Goal: Find specific page/section: Find specific page/section

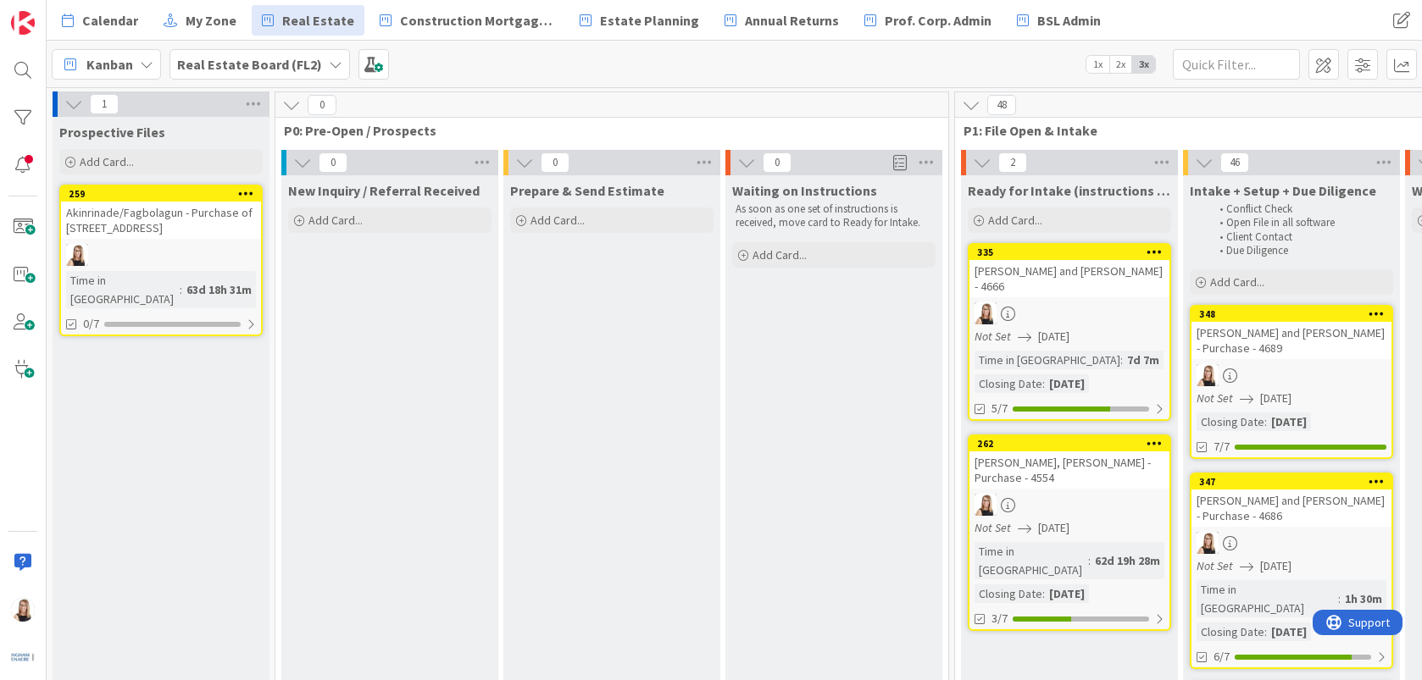
scroll to position [0, 1461]
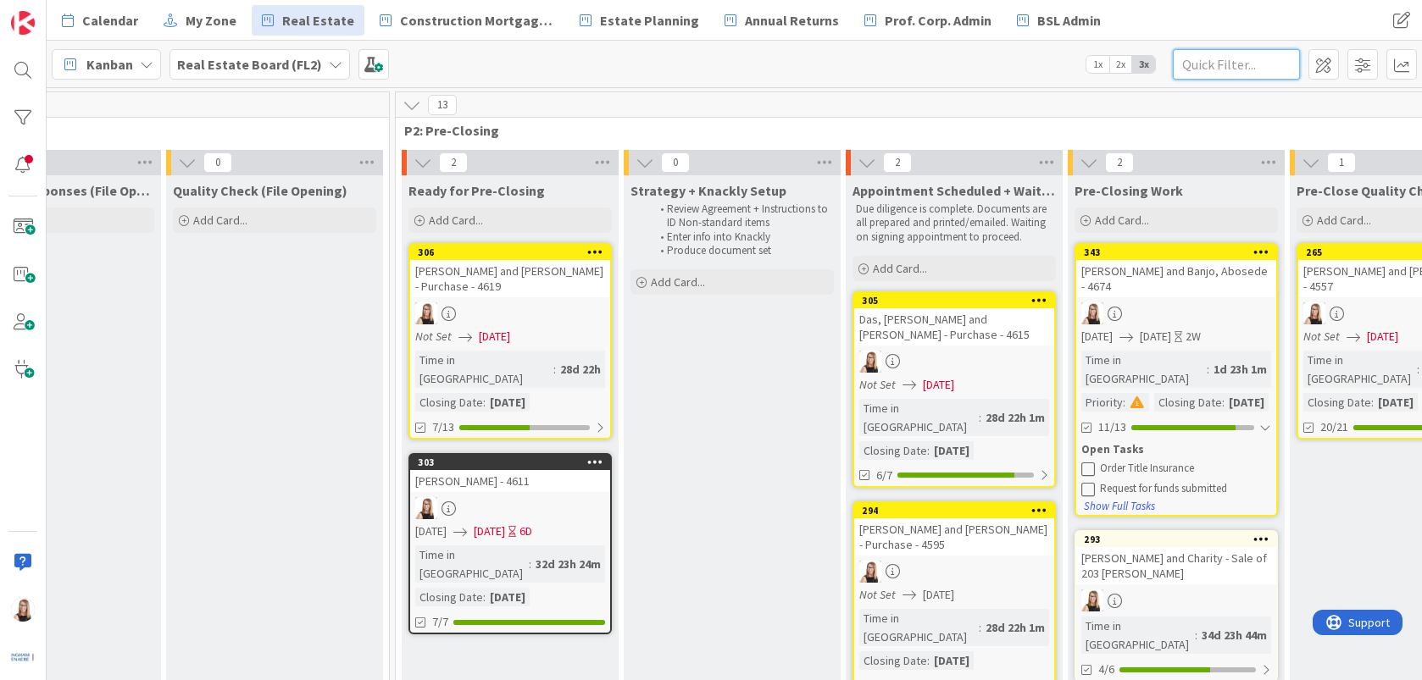
click at [1239, 66] on input "text" at bounding box center [1236, 64] width 127 height 31
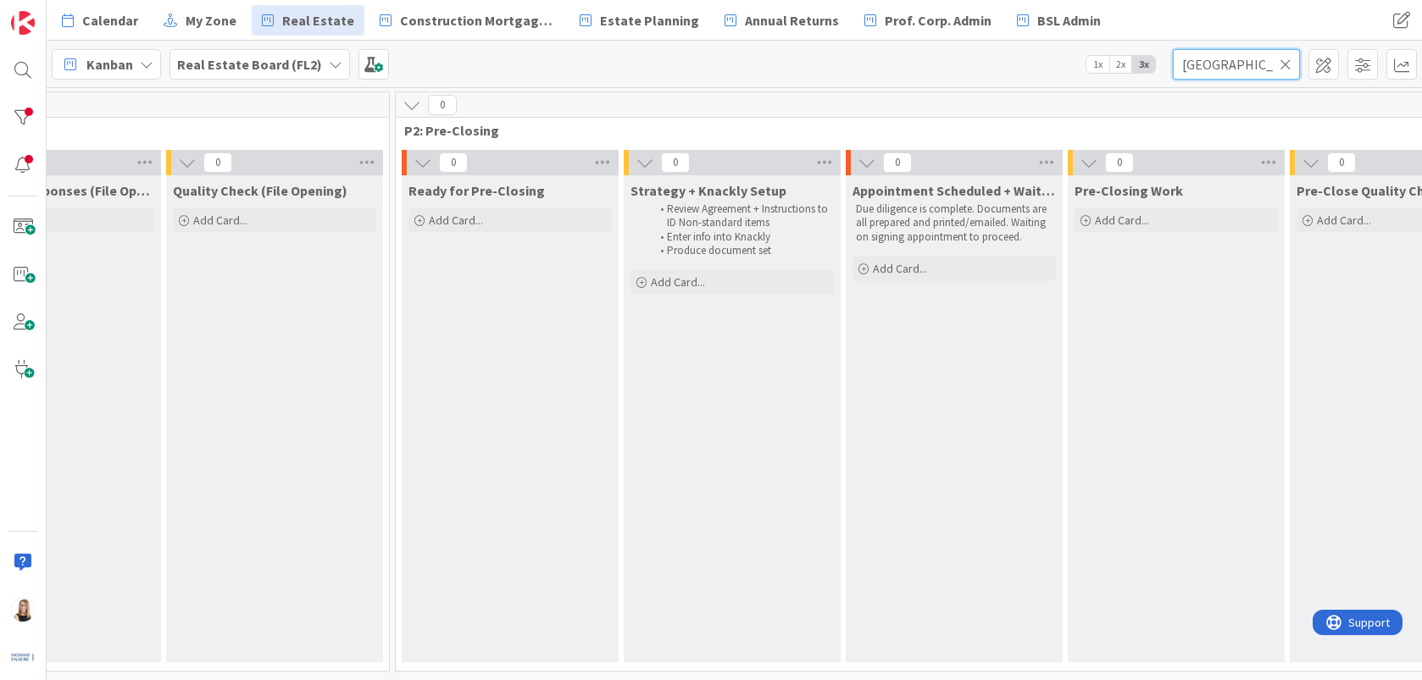
type input "[GEOGRAPHIC_DATA]"
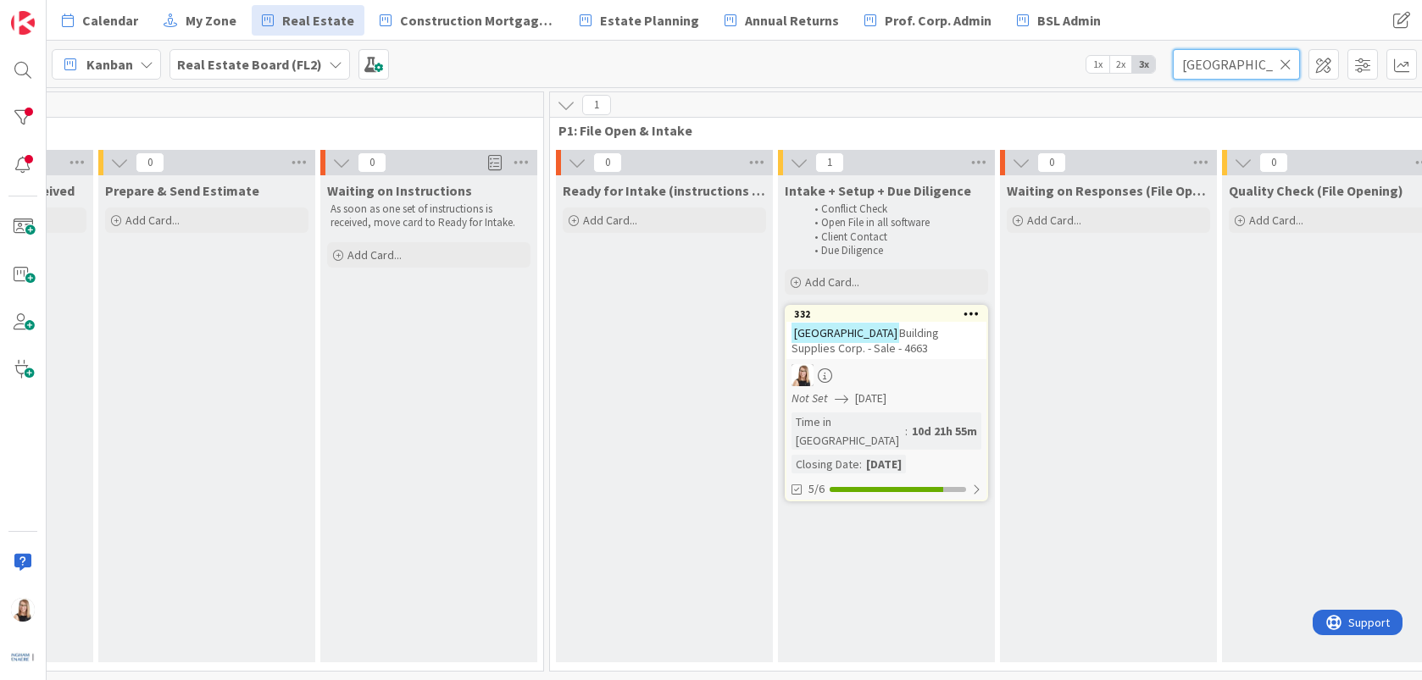
scroll to position [0, 619]
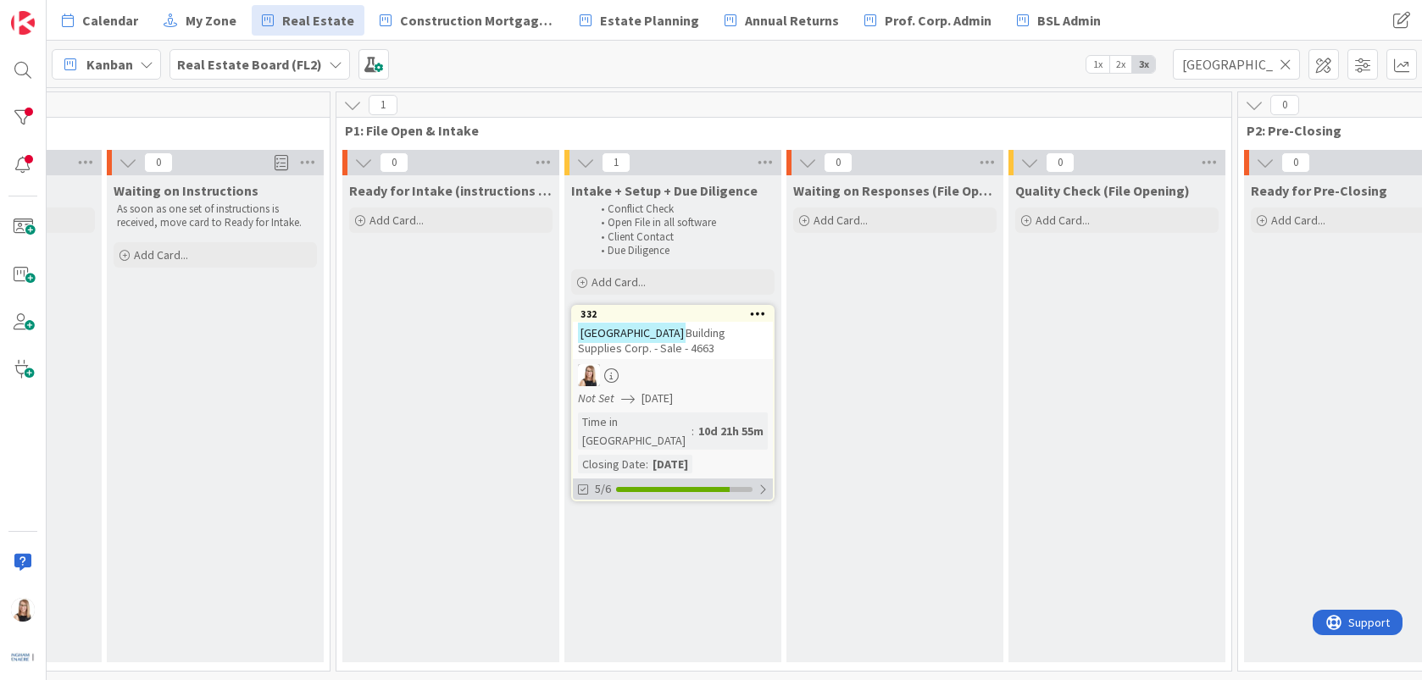
click at [686, 480] on div "5/6" at bounding box center [673, 489] width 200 height 21
click at [587, 524] on icon at bounding box center [585, 531] width 14 height 14
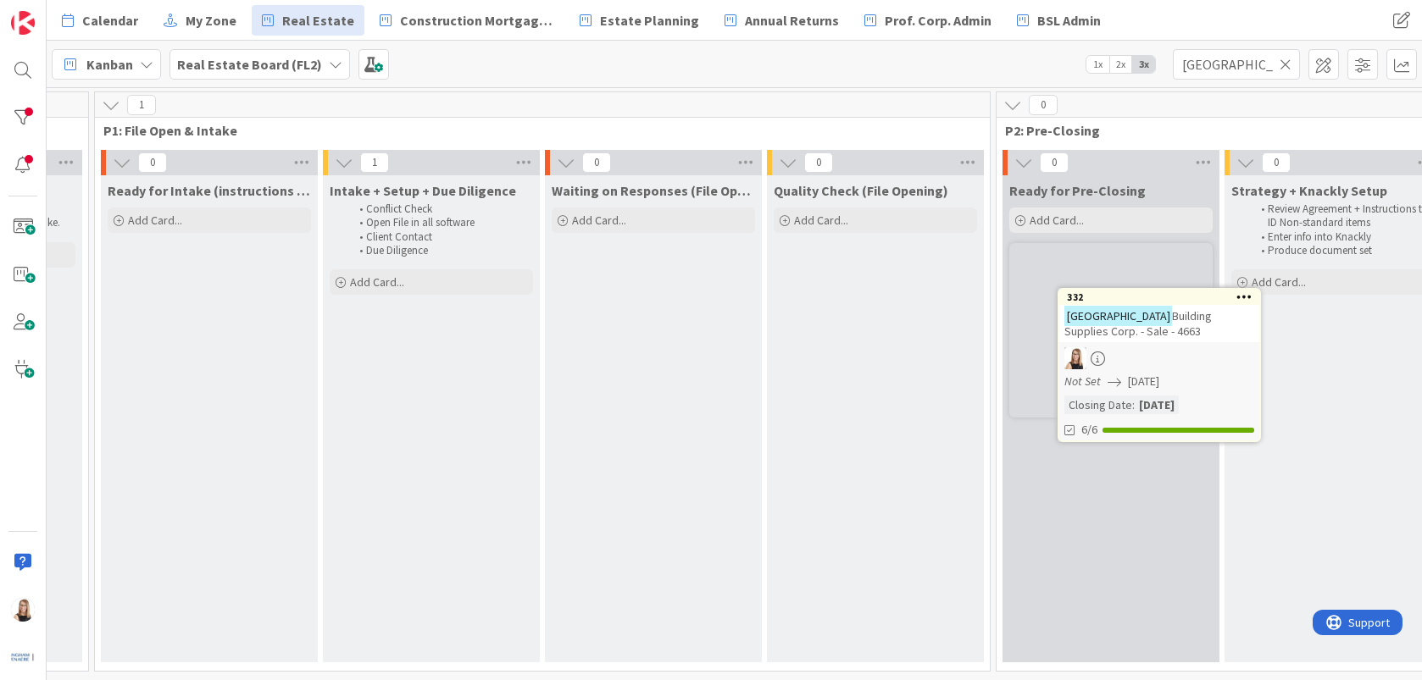
scroll to position [0, 863]
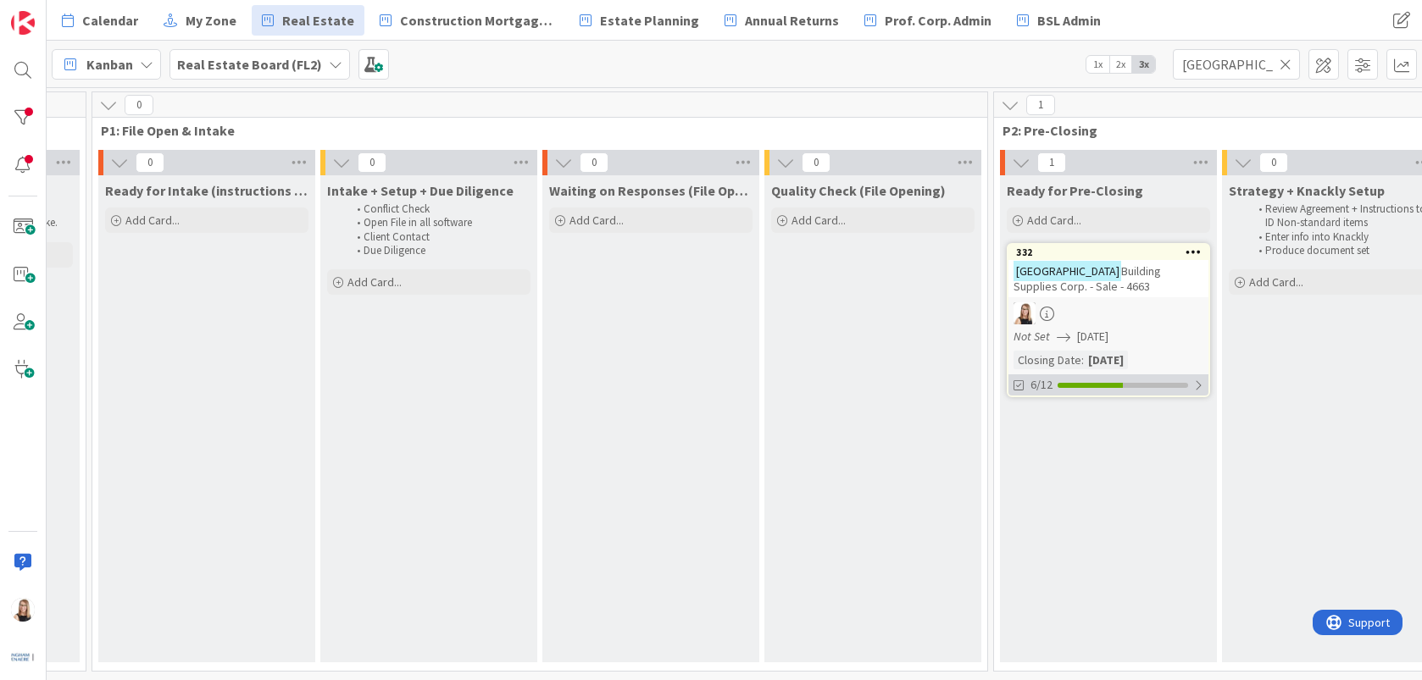
click at [1087, 386] on div at bounding box center [1090, 385] width 65 height 5
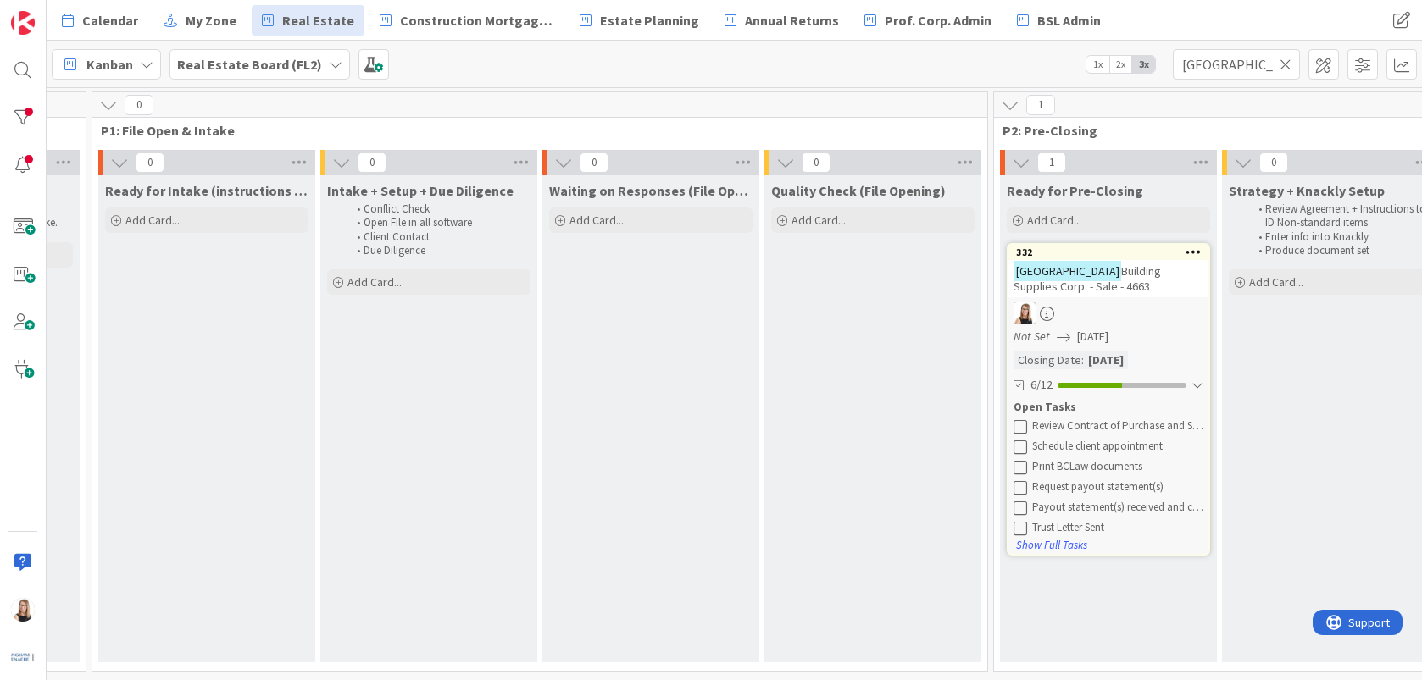
click at [1019, 426] on icon at bounding box center [1020, 426] width 14 height 14
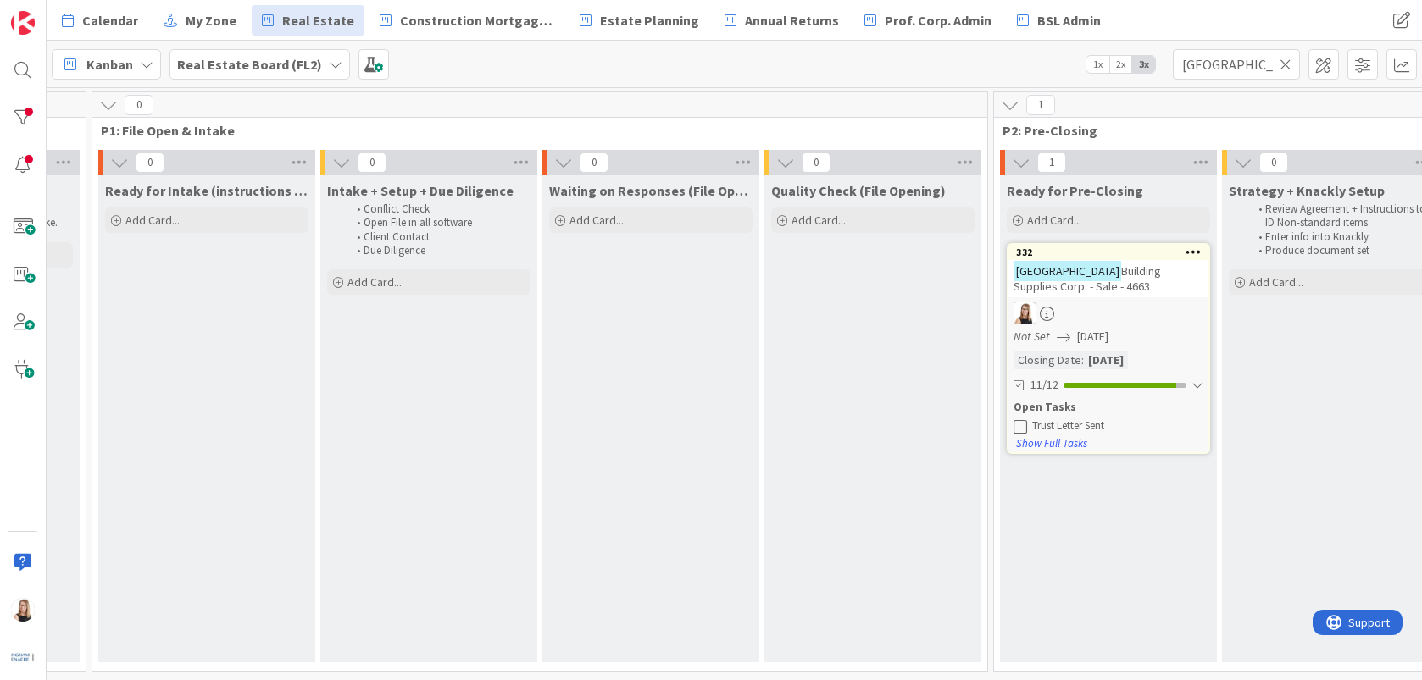
click at [1022, 427] on icon at bounding box center [1020, 426] width 14 height 14
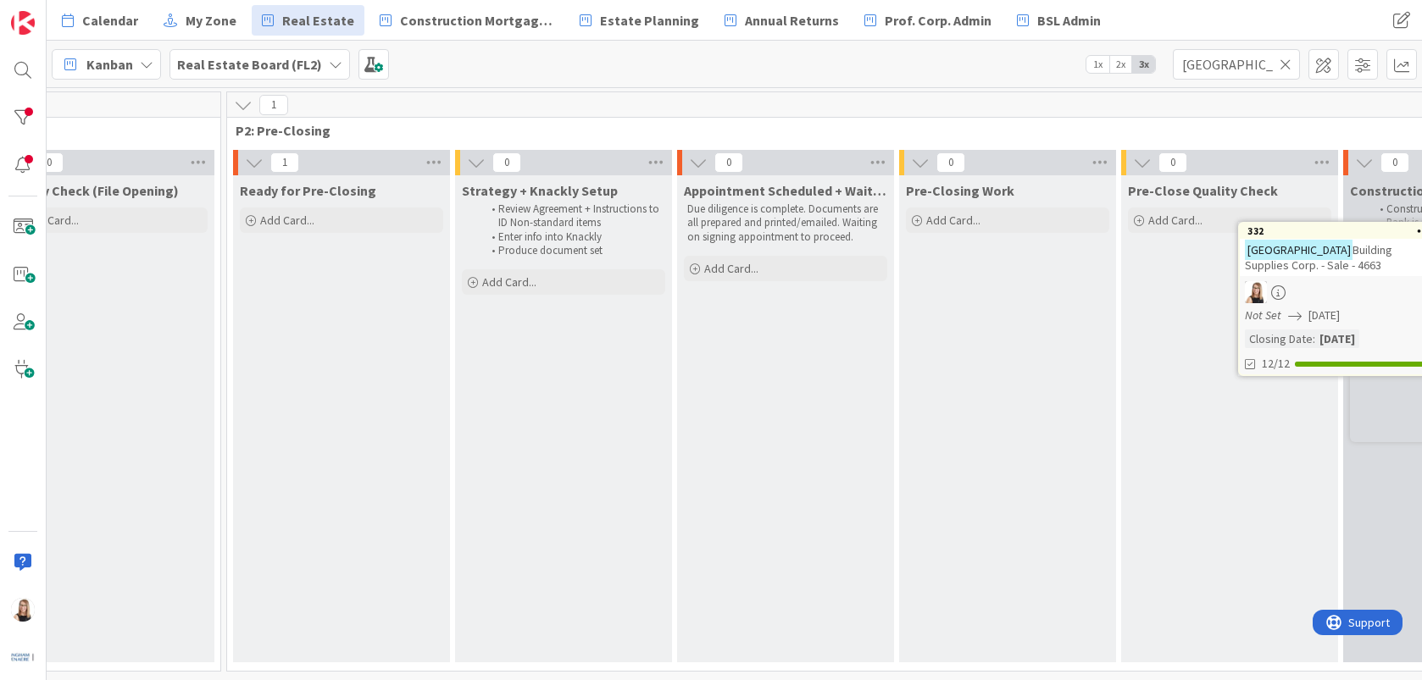
scroll to position [0, 1750]
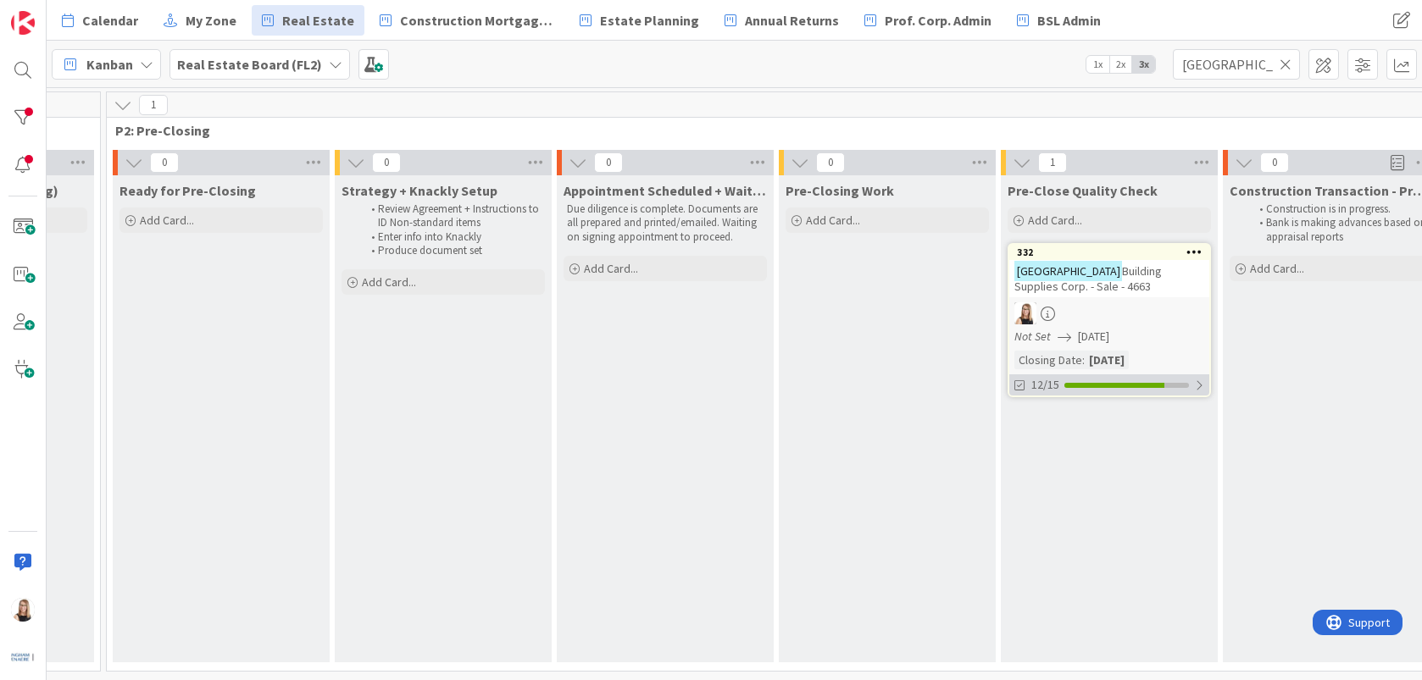
click at [1102, 391] on div "12/15" at bounding box center [1109, 385] width 200 height 21
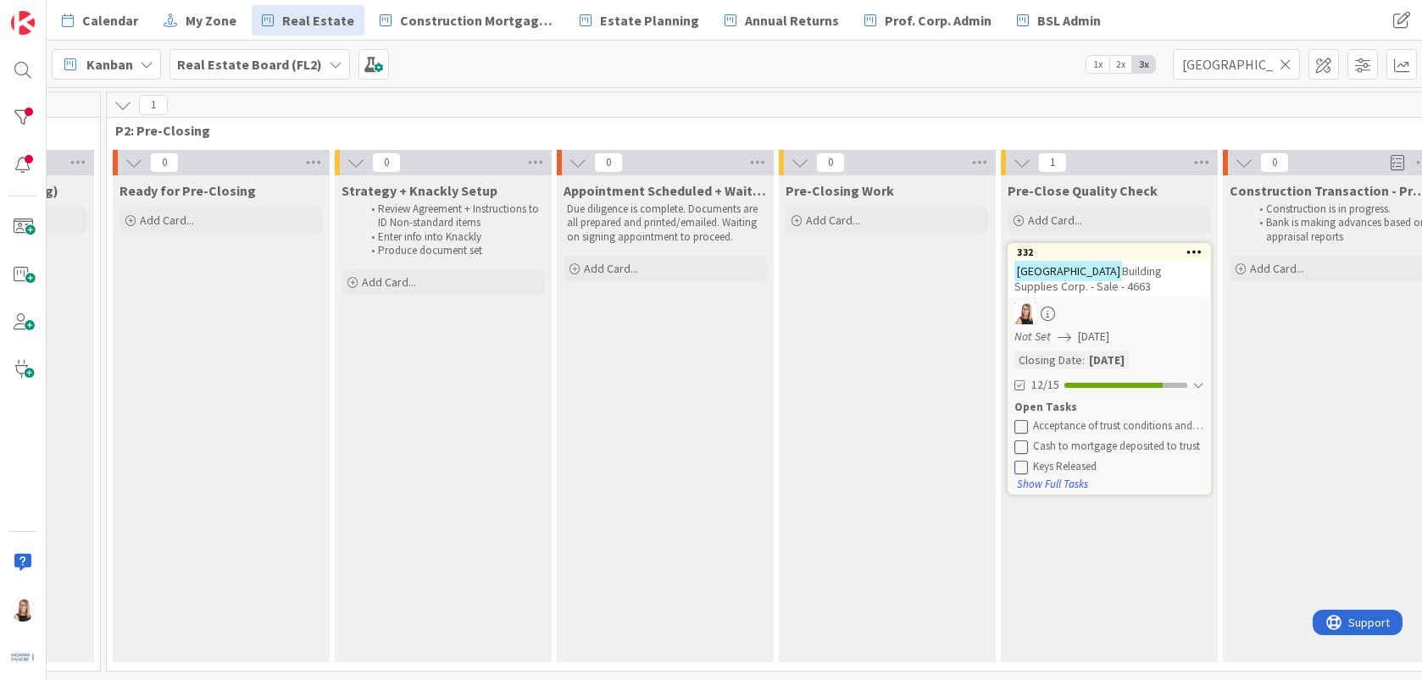
click at [1289, 66] on icon at bounding box center [1286, 64] width 12 height 15
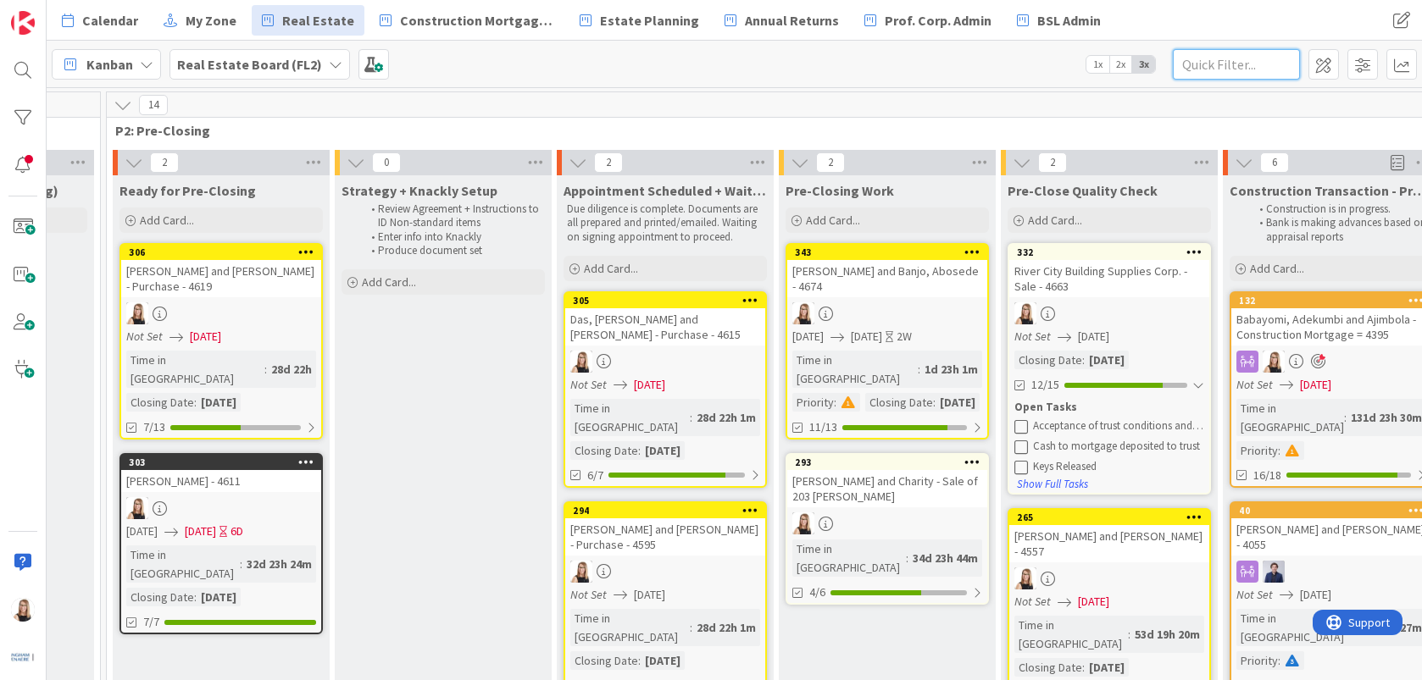
click at [1237, 65] on input "text" at bounding box center [1236, 64] width 127 height 31
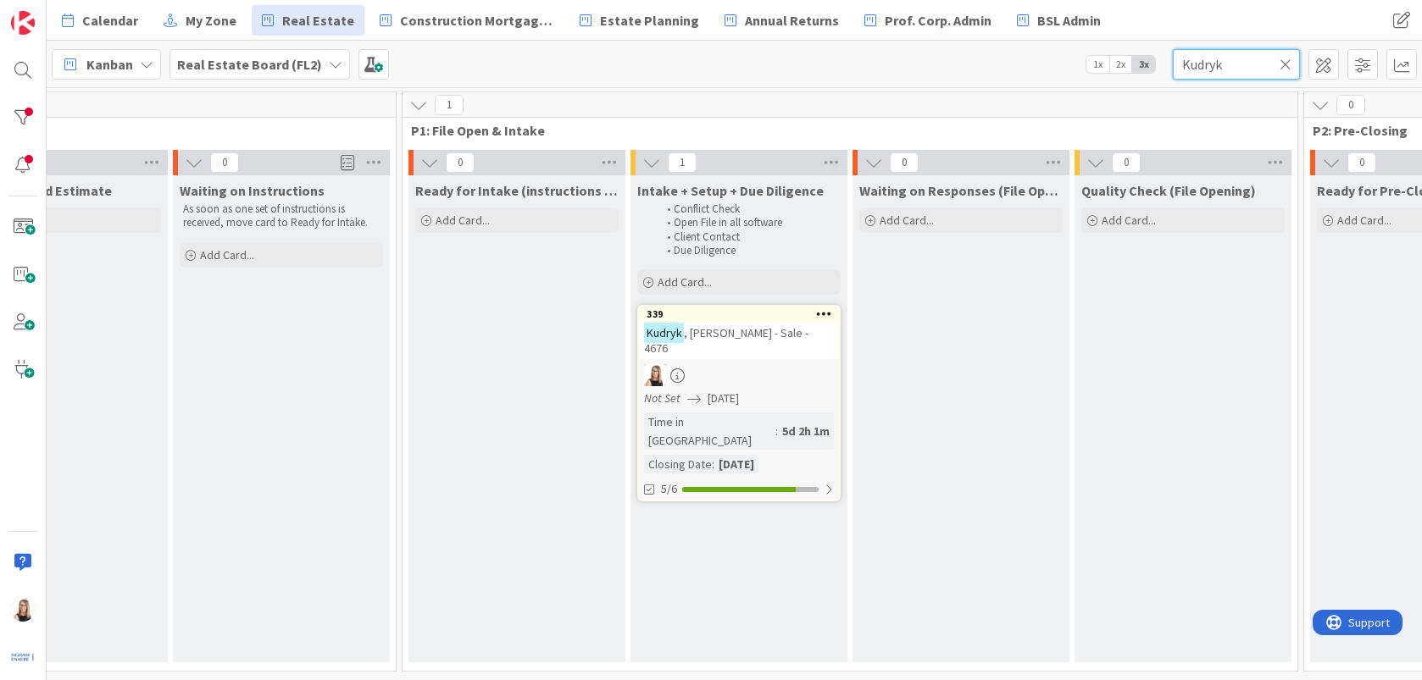
scroll to position [0, 435]
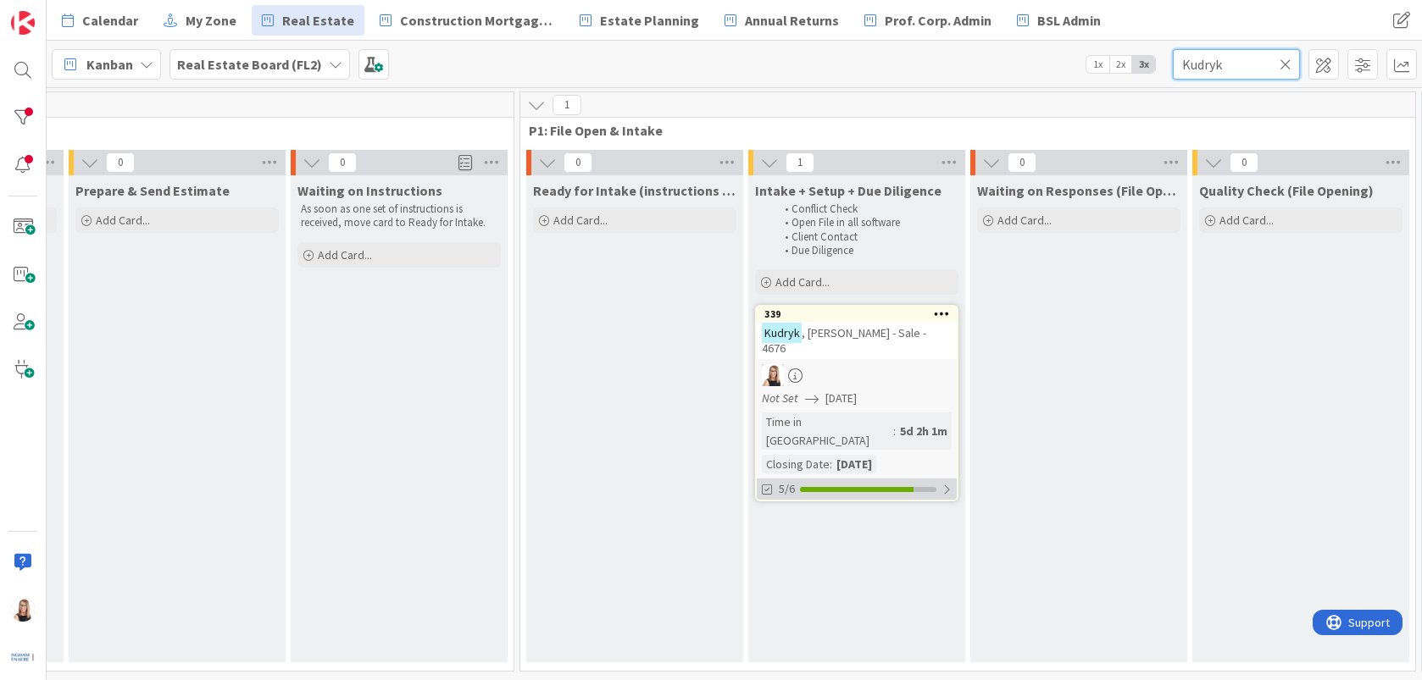
type input "Kudryk"
click at [871, 479] on div "5/6" at bounding box center [857, 489] width 200 height 21
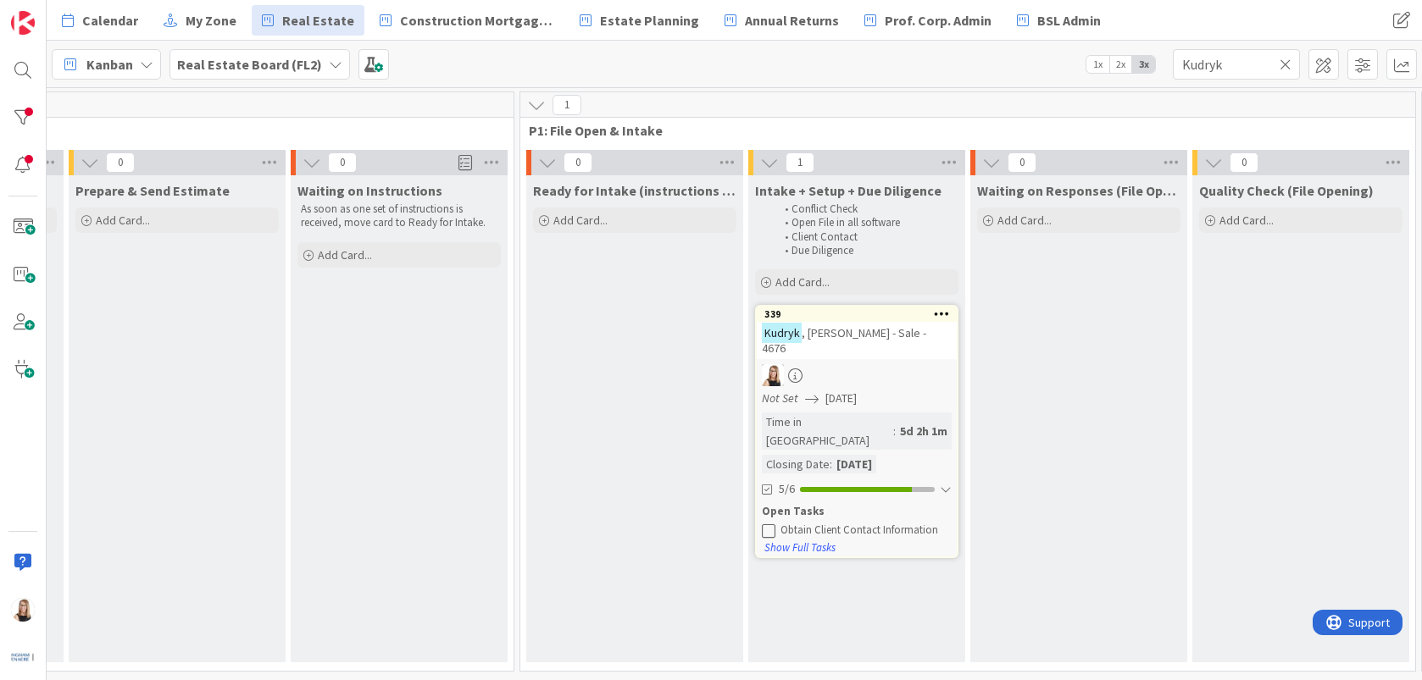
click at [769, 524] on icon at bounding box center [769, 531] width 14 height 14
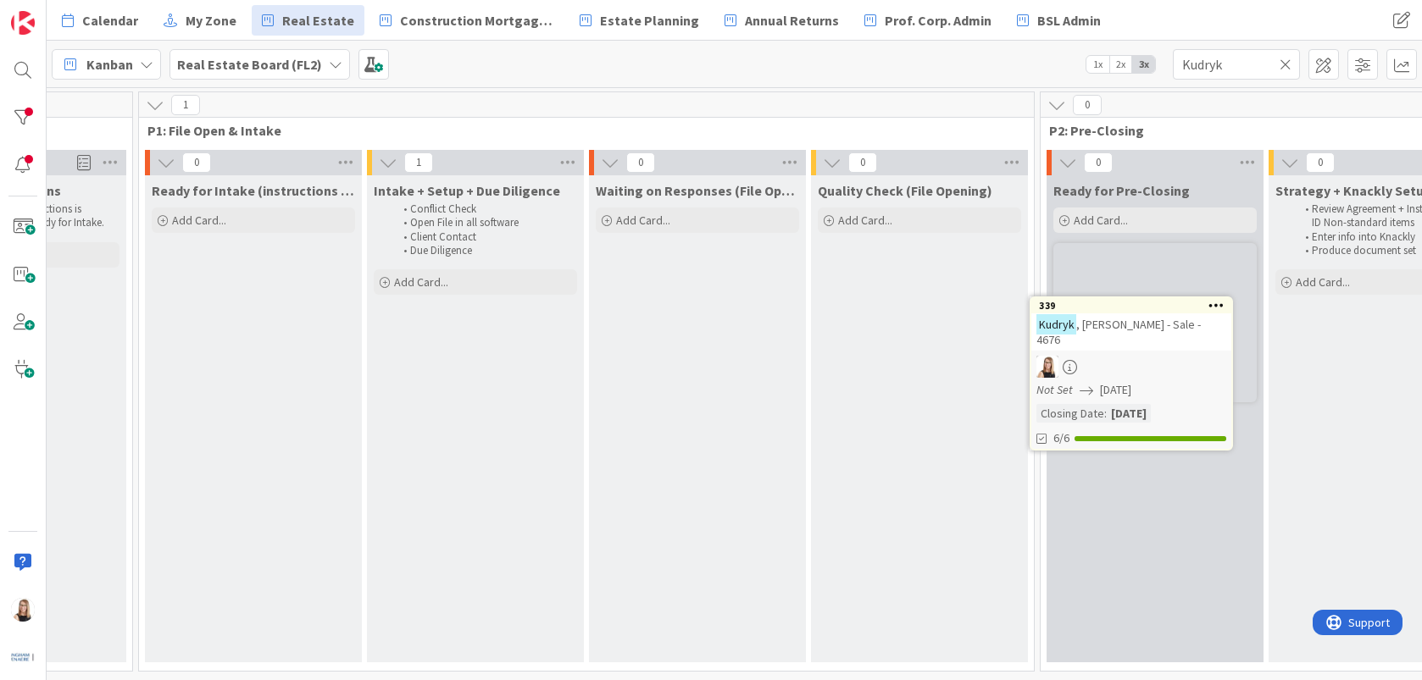
scroll to position [0, 820]
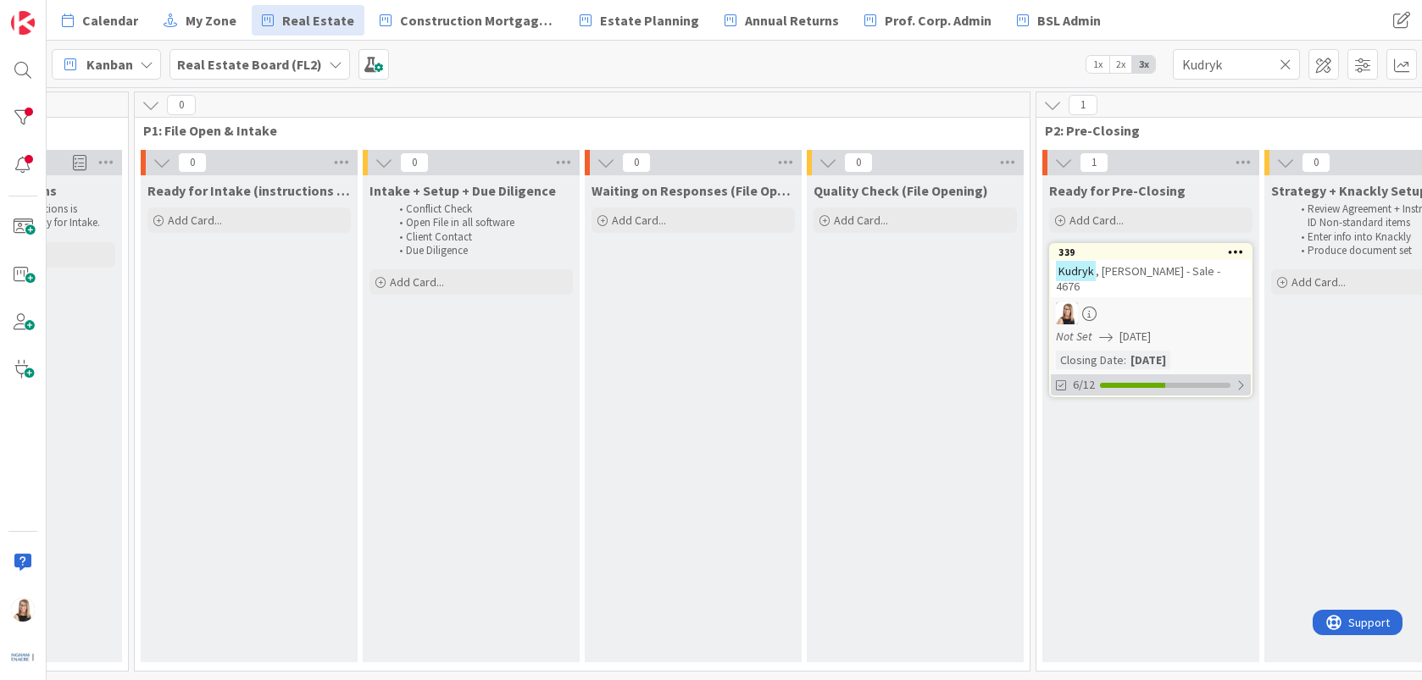
click at [1153, 383] on div at bounding box center [1132, 385] width 65 height 5
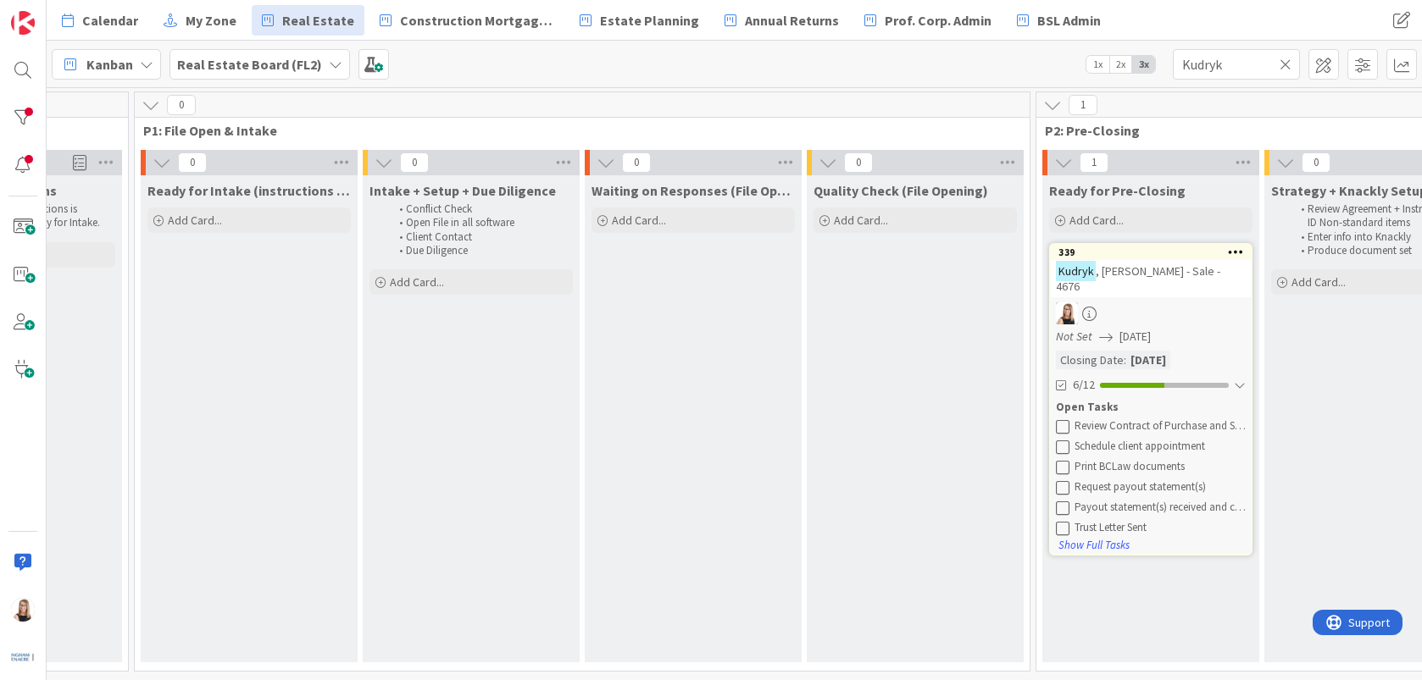
click at [1063, 419] on icon at bounding box center [1063, 426] width 14 height 14
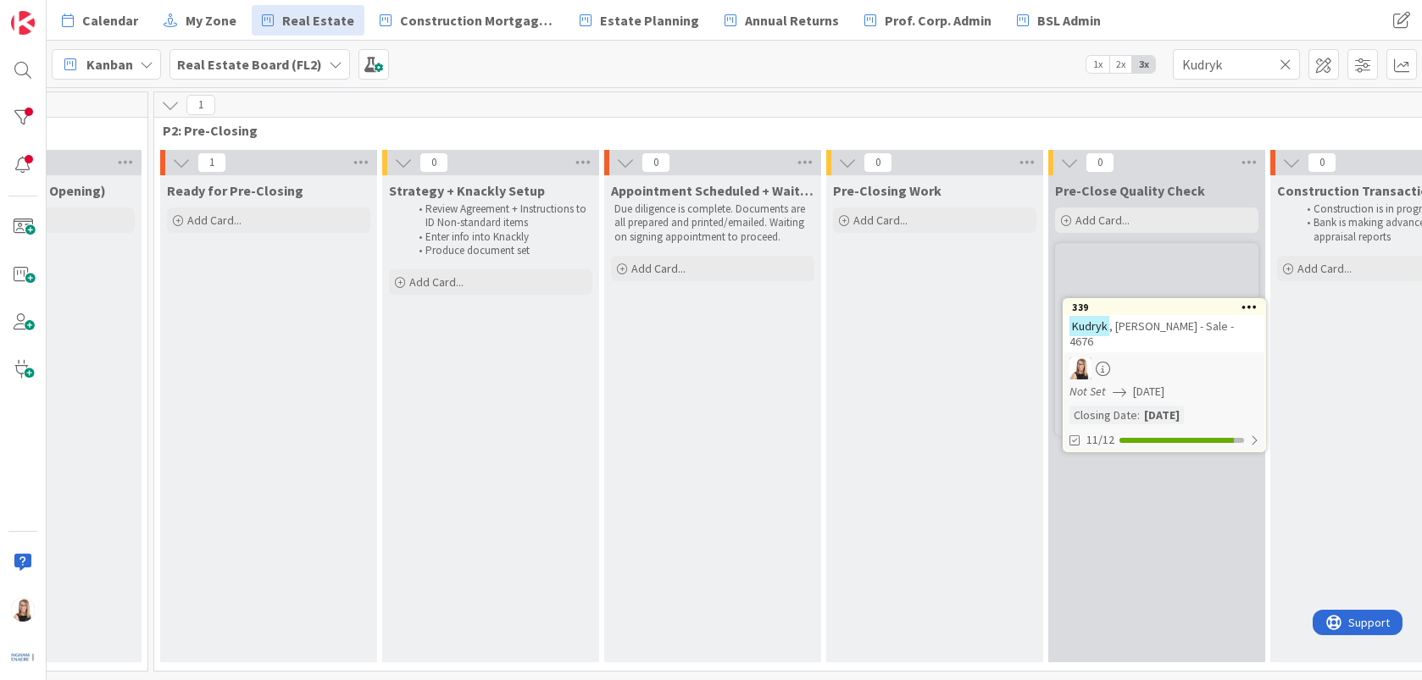
scroll to position [0, 1705]
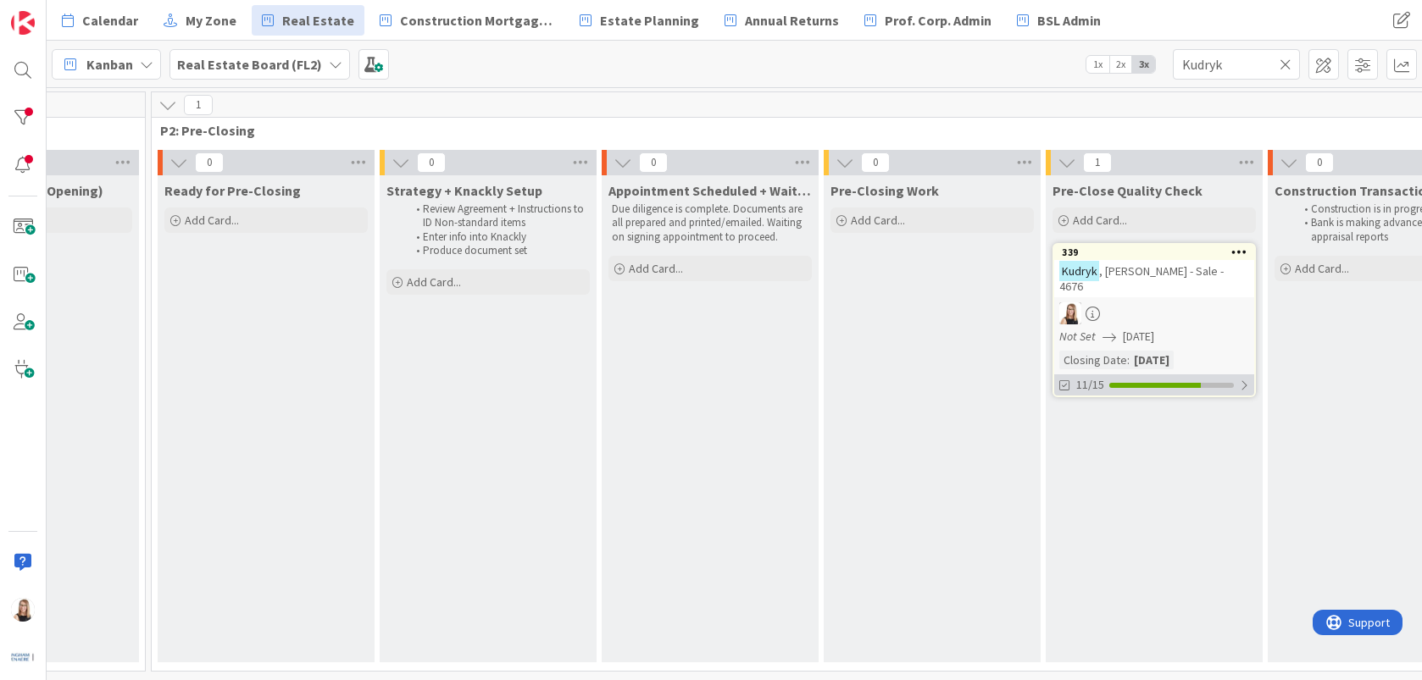
click at [1138, 383] on div at bounding box center [1155, 385] width 92 height 5
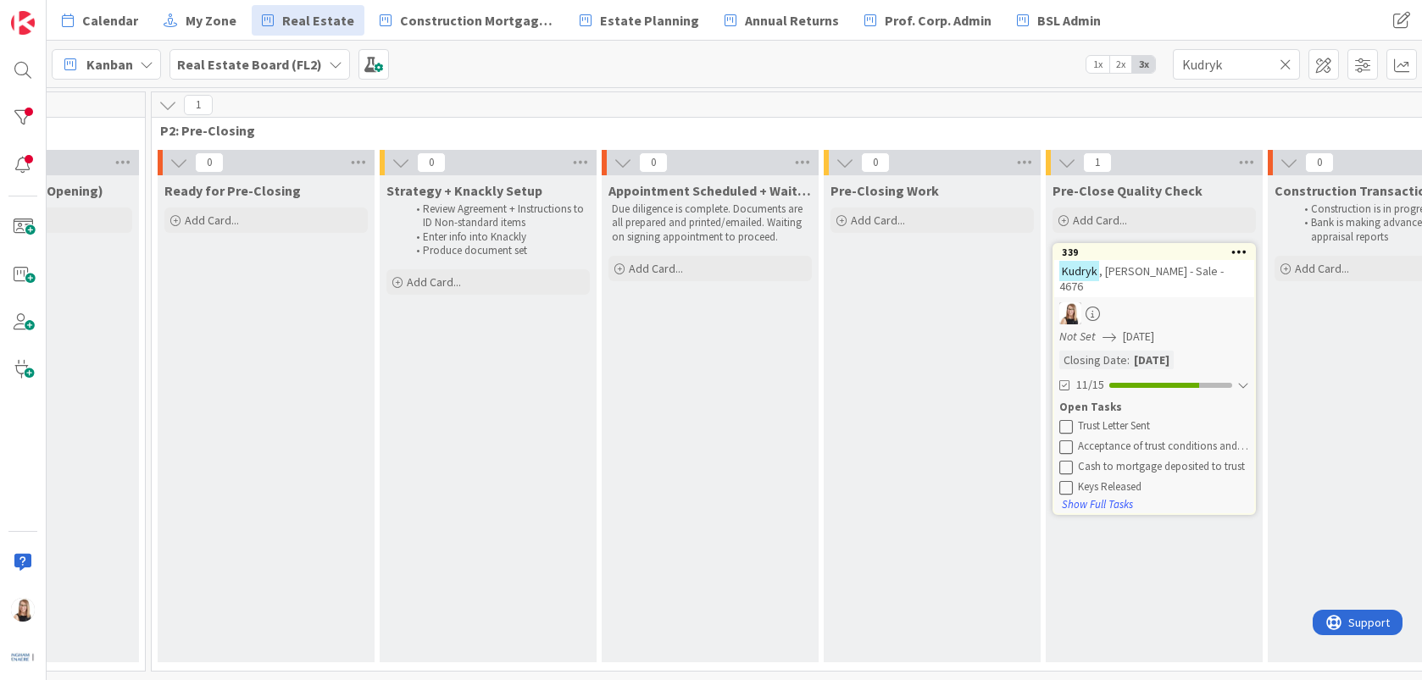
click at [1069, 419] on icon at bounding box center [1066, 426] width 14 height 14
click at [1281, 65] on icon at bounding box center [1286, 64] width 12 height 15
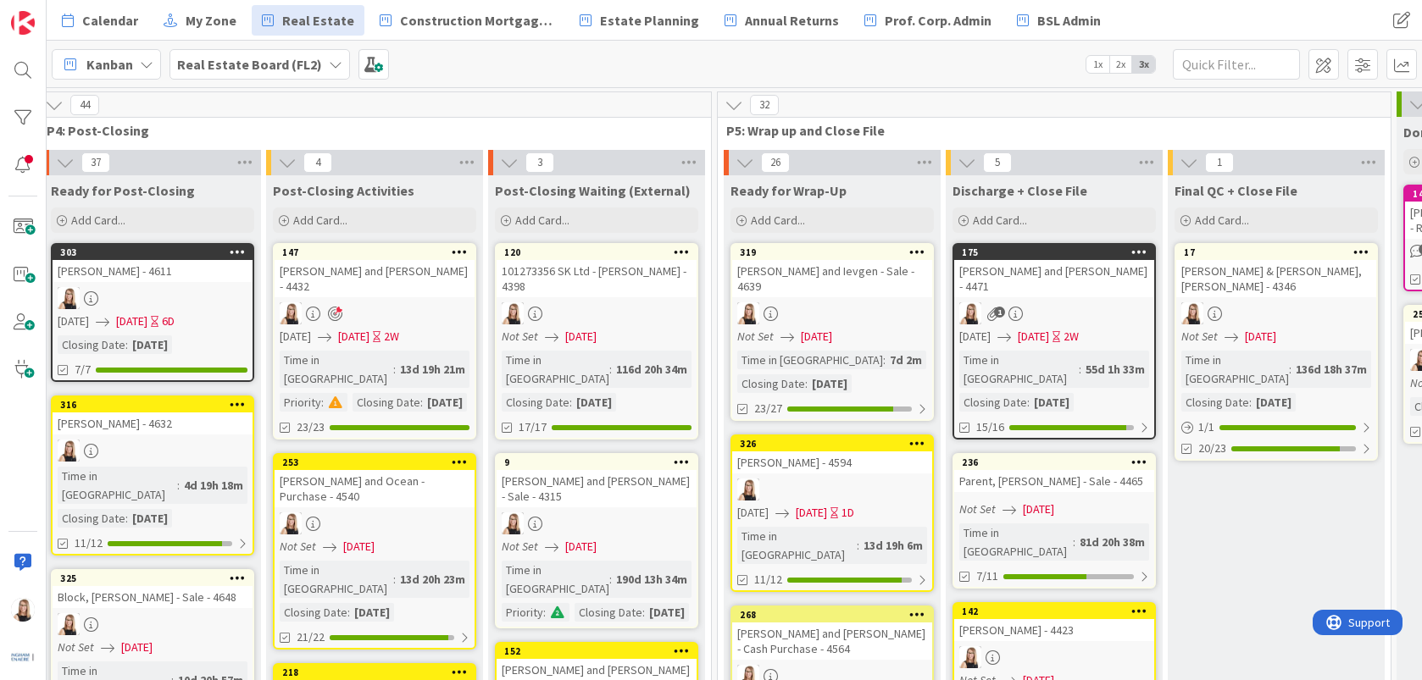
scroll to position [0, 3922]
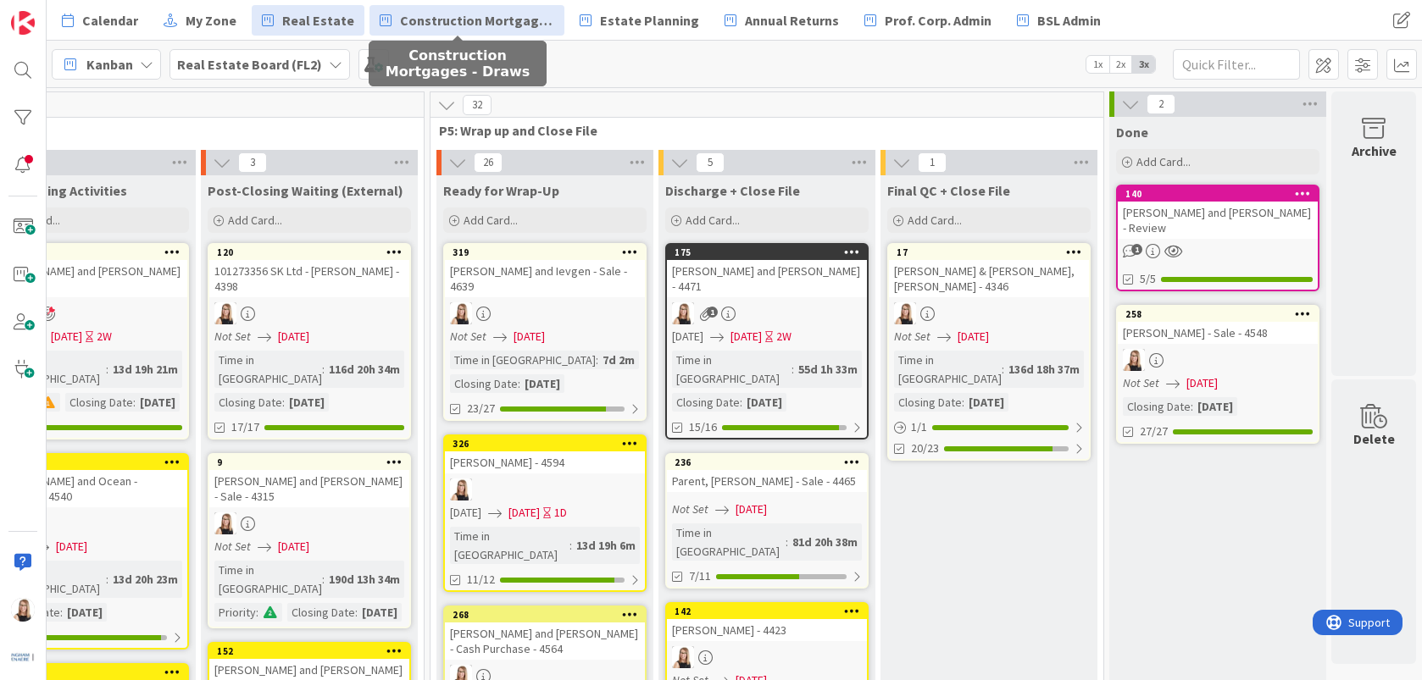
drag, startPoint x: 222, startPoint y: 447, endPoint x: 445, endPoint y: 8, distance: 492.3
